Goal: Task Accomplishment & Management: Use online tool/utility

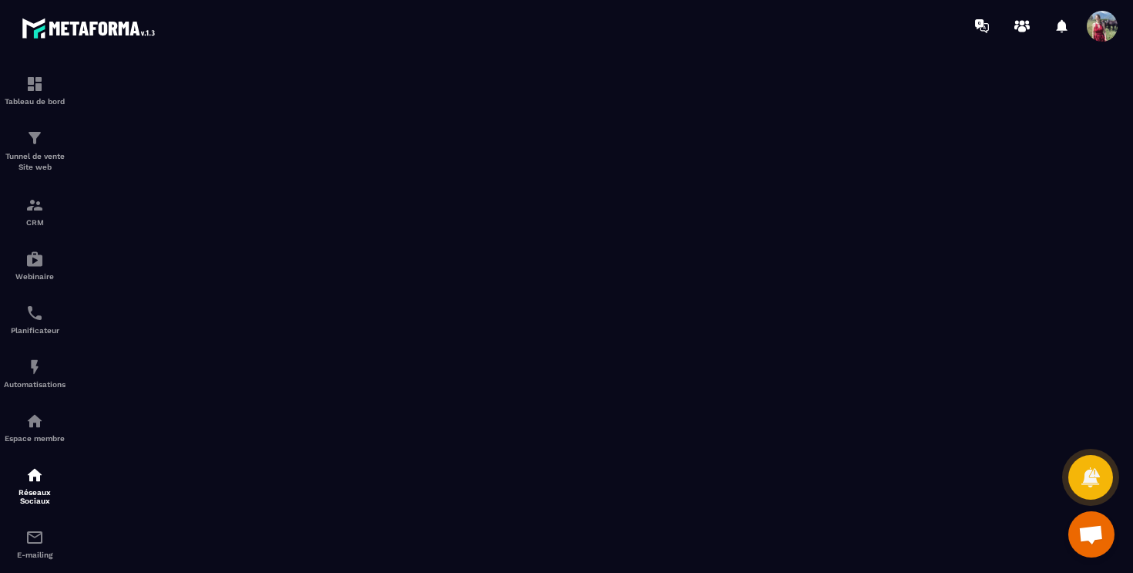
scroll to position [5, 0]
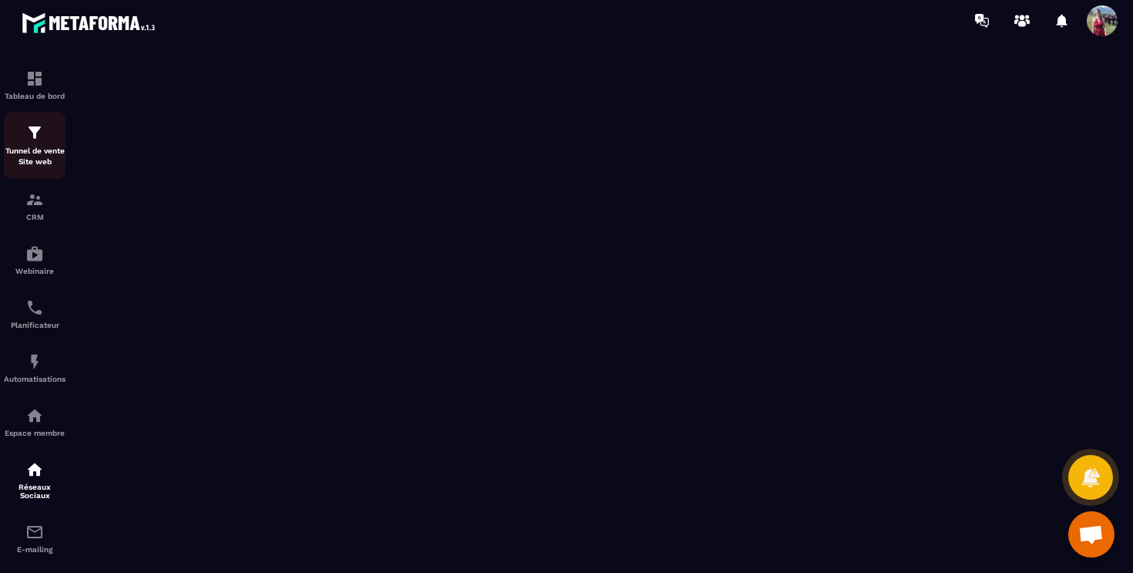
click at [35, 142] on img at bounding box center [34, 132] width 18 height 18
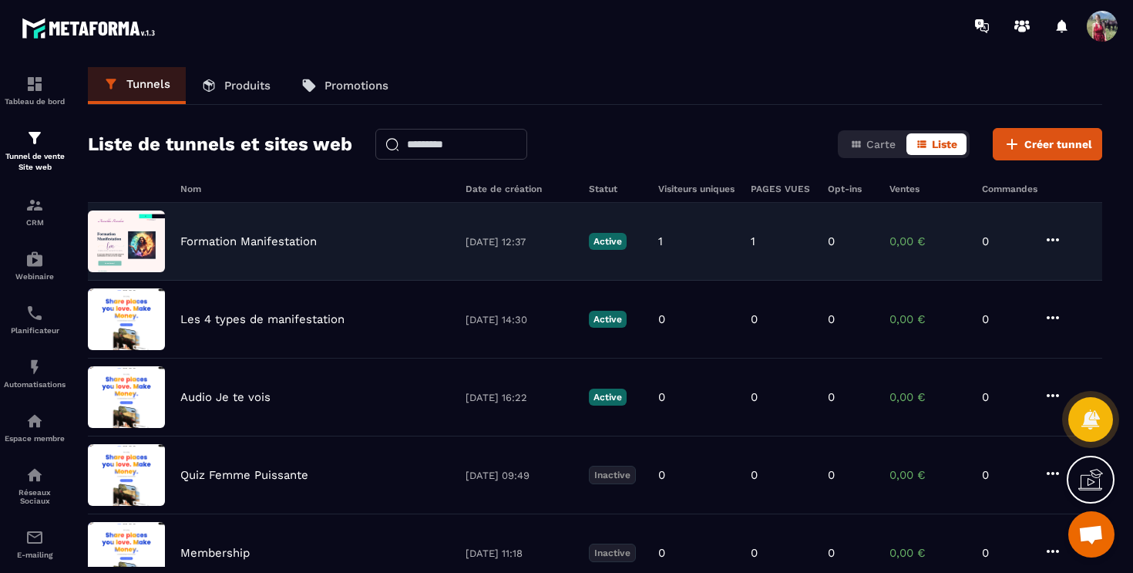
click at [269, 240] on p "Formation Manifestation" at bounding box center [248, 241] width 136 height 14
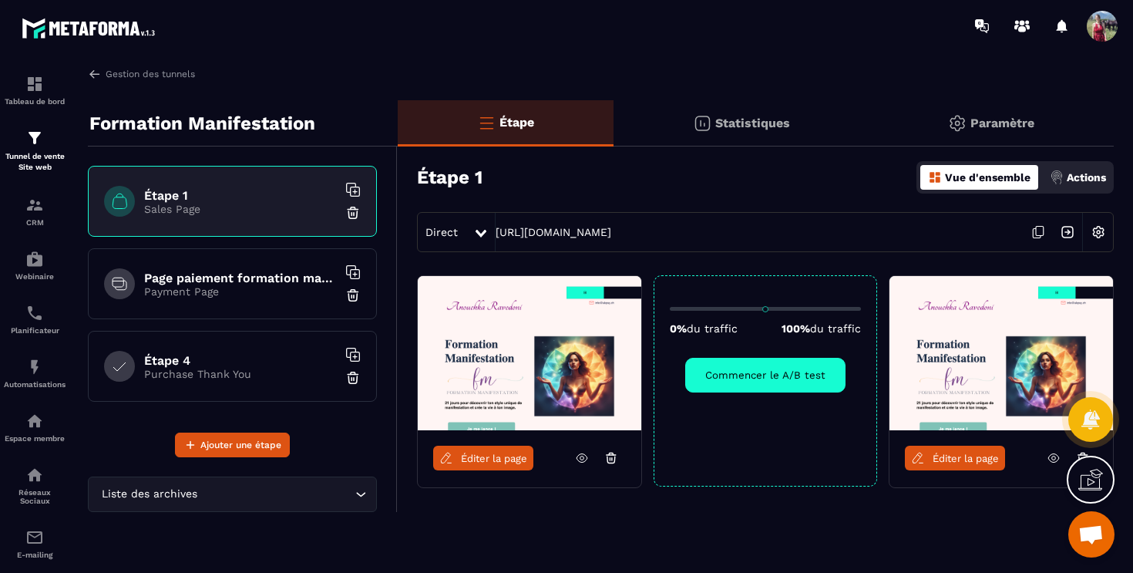
click at [795, 378] on button "Commencer le A/B test" at bounding box center [765, 375] width 160 height 35
click at [1094, 230] on img at bounding box center [1098, 231] width 29 height 29
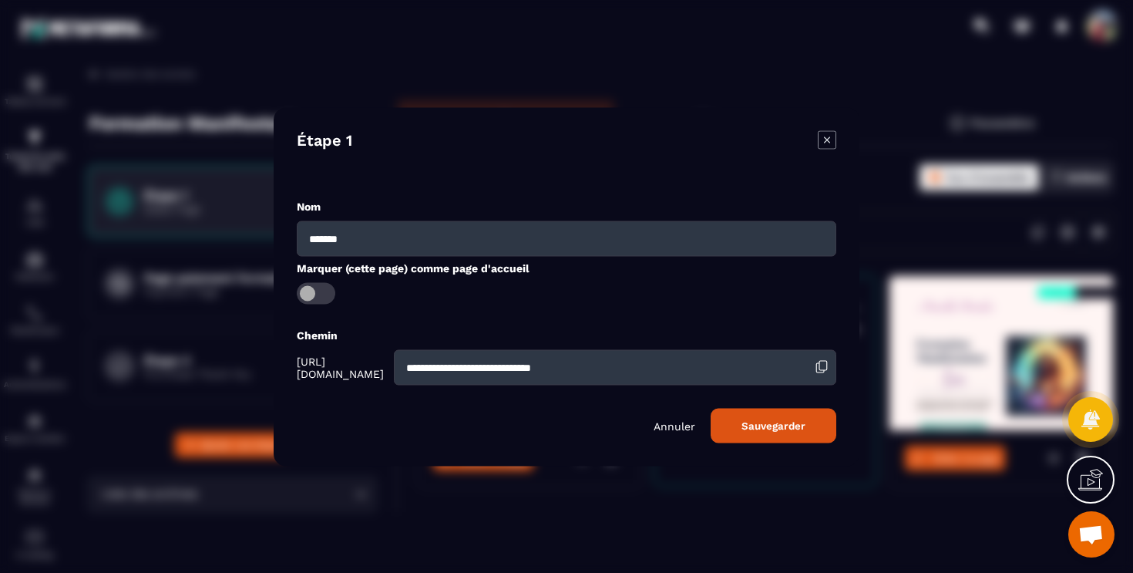
click at [315, 291] on span "Modal window" at bounding box center [316, 293] width 39 height 22
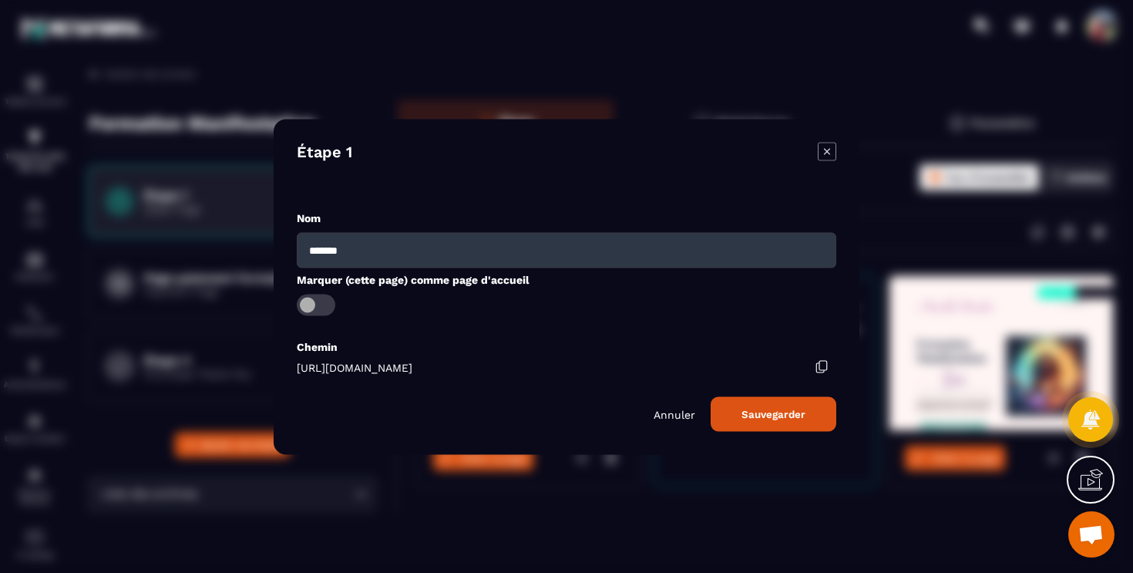
click at [767, 414] on button "Sauvegarder" at bounding box center [774, 413] width 126 height 35
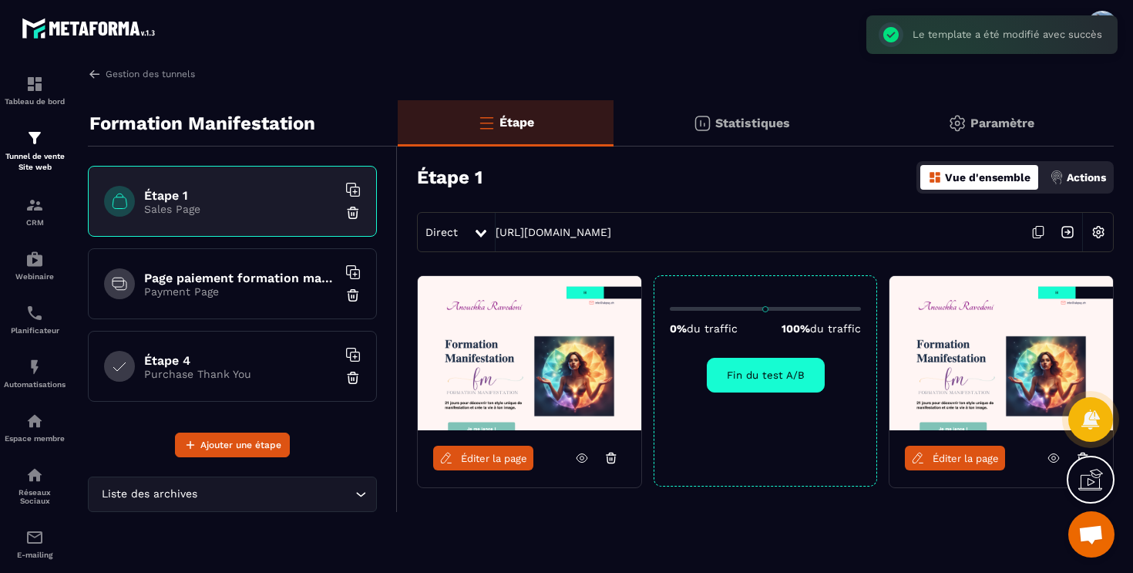
click at [1039, 227] on icon at bounding box center [1038, 231] width 29 height 29
click at [1101, 229] on img at bounding box center [1098, 231] width 29 height 29
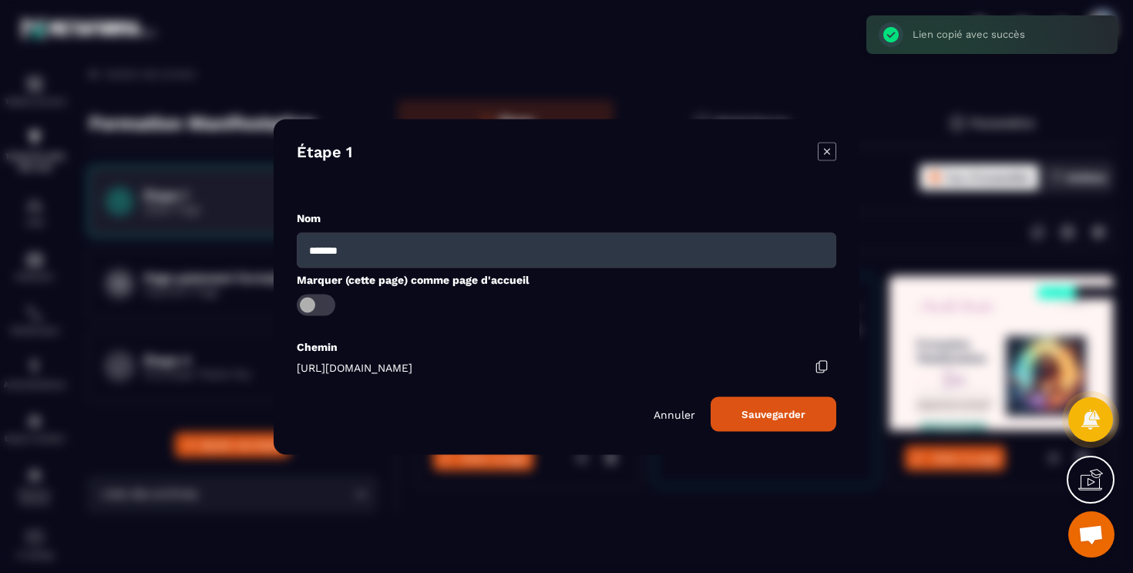
click at [825, 361] on icon "Modal window" at bounding box center [822, 366] width 14 height 14
click at [806, 412] on button "Sauvegarder" at bounding box center [774, 413] width 126 height 35
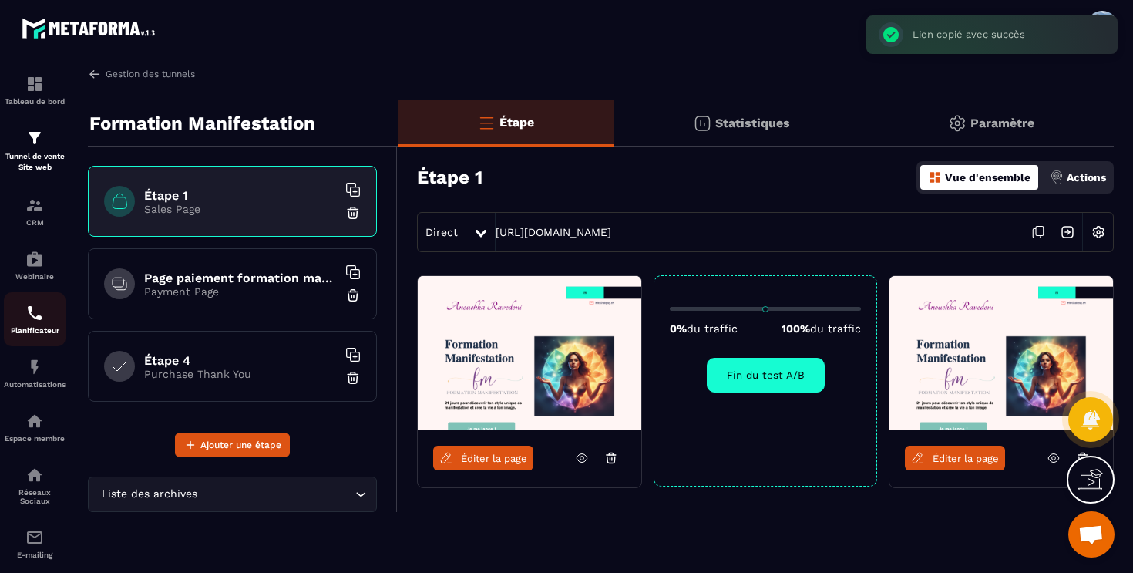
scroll to position [140, 0]
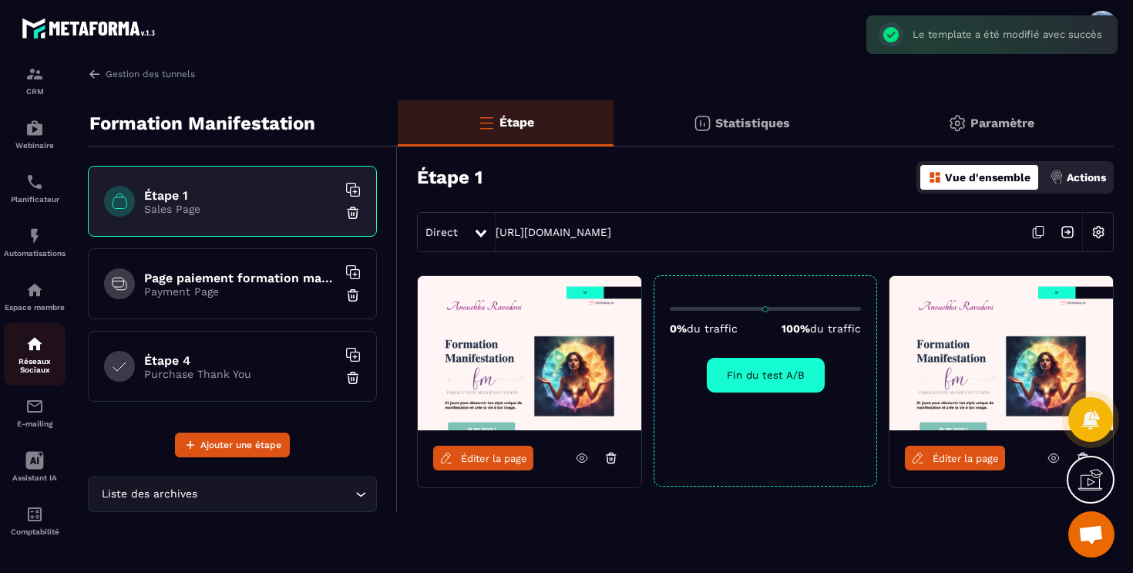
click at [32, 361] on p "Réseaux Sociaux" at bounding box center [35, 365] width 62 height 17
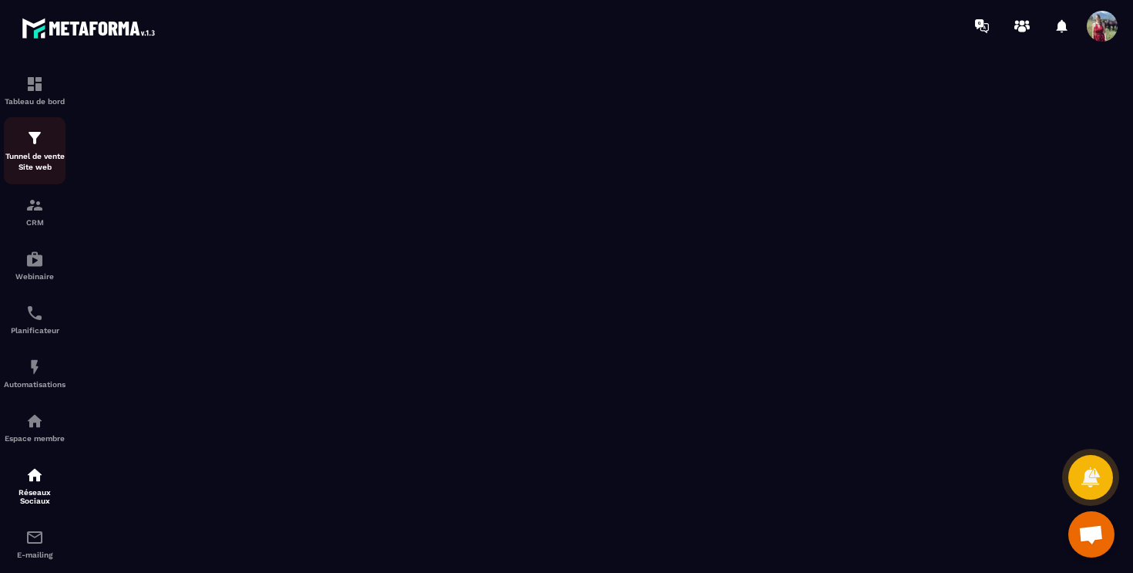
click at [29, 163] on p "Tunnel de vente Site web" at bounding box center [35, 162] width 62 height 22
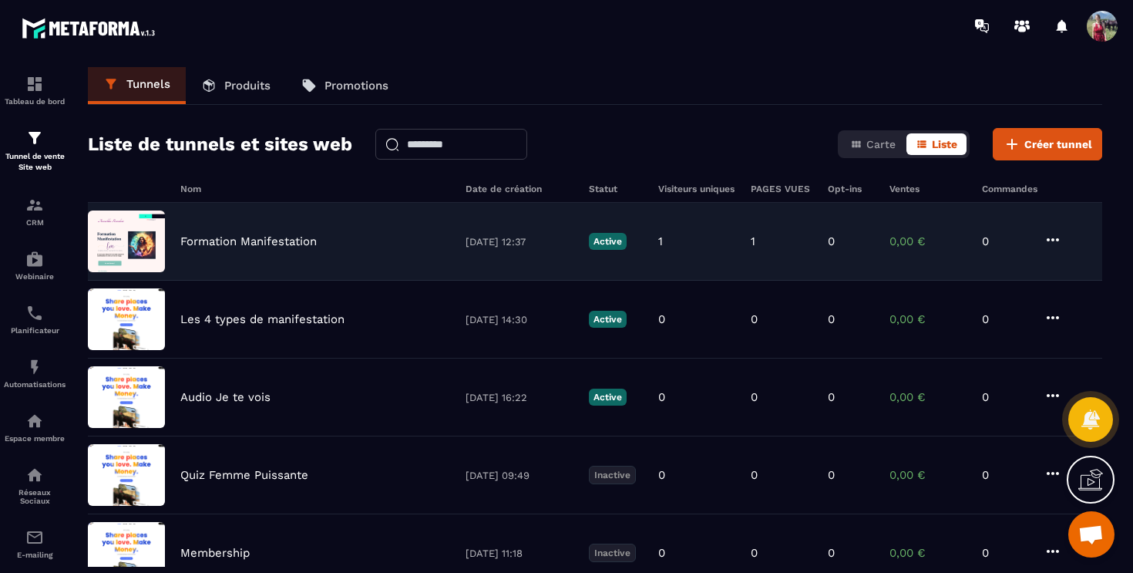
click at [377, 254] on div "Formation Manifestation [DATE] 12:37 Active 1 1 0 0,00 € 0" at bounding box center [595, 242] width 1014 height 78
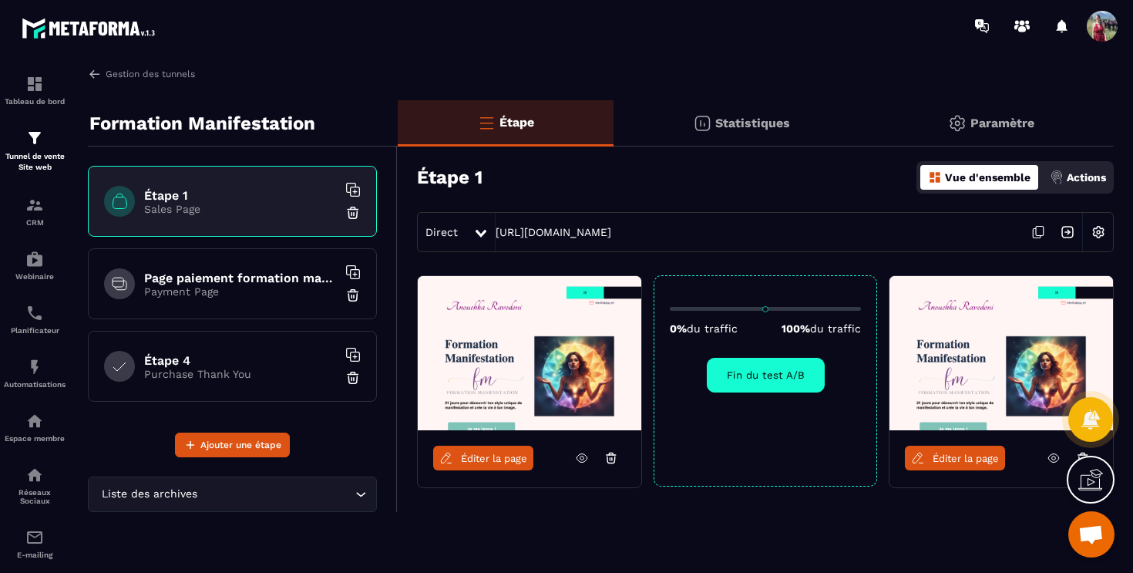
click at [515, 337] on img at bounding box center [530, 353] width 224 height 154
click at [486, 452] on span "Éditer la page" at bounding box center [494, 458] width 66 height 12
